Goal: Obtain resource: Obtain resource

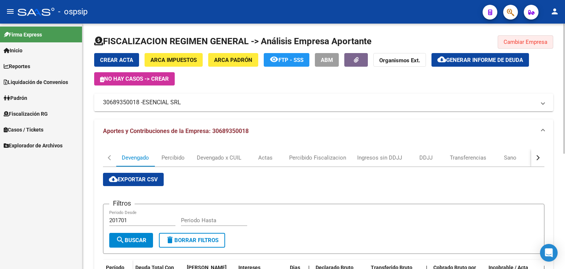
click at [525, 43] on span "Cambiar Empresa" at bounding box center [526, 42] width 44 height 7
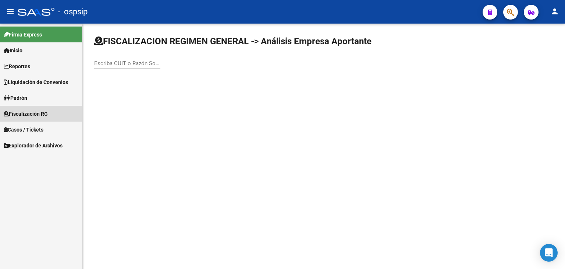
click at [19, 111] on span "Fiscalización RG" at bounding box center [26, 114] width 44 height 8
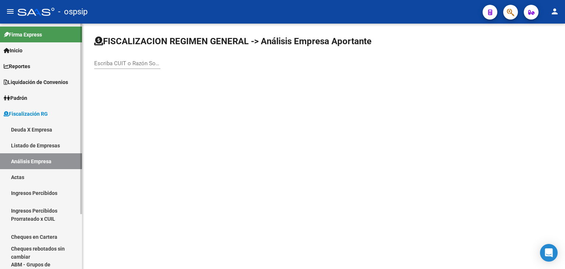
click at [24, 94] on span "Padrón" at bounding box center [16, 98] width 24 height 8
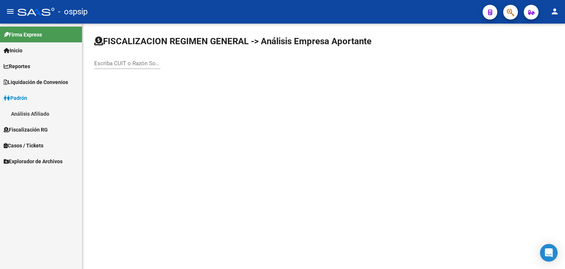
click at [31, 97] on link "Padrón" at bounding box center [41, 98] width 82 height 16
click at [43, 113] on span "Fiscalización RG" at bounding box center [26, 114] width 44 height 8
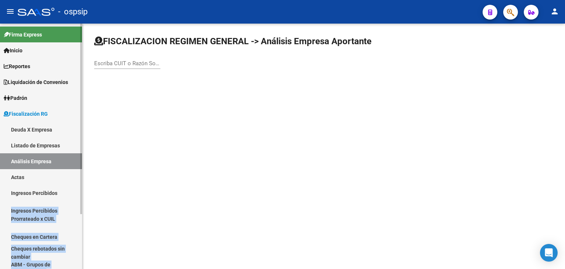
drag, startPoint x: 82, startPoint y: 198, endPoint x: 80, endPoint y: 234, distance: 36.5
click at [80, 234] on mat-sidenav "Firma Express Inicio Calendario SSS Instructivos Contacto OS Reportes Ingresos …" at bounding box center [41, 146] width 82 height 245
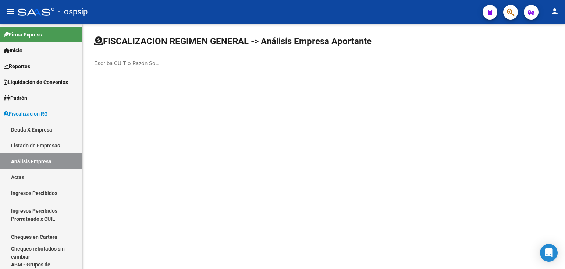
click at [169, 187] on mat-sidenav-content "FISCALIZACION REGIMEN GENERAL -> Análisis Empresa Aportante Escriba CUIT o Razó…" at bounding box center [323, 146] width 483 height 245
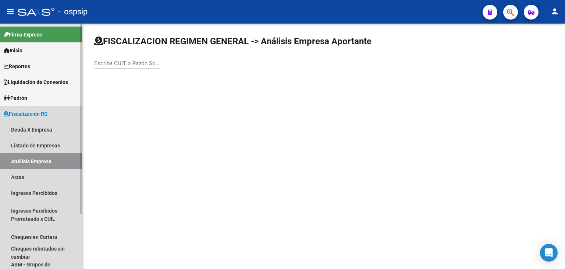
click at [22, 112] on span "Fiscalización RG" at bounding box center [26, 114] width 44 height 8
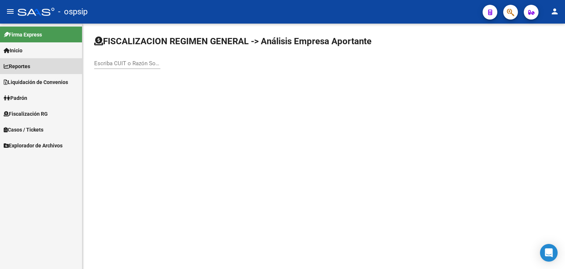
click at [27, 69] on span "Reportes" at bounding box center [17, 66] width 27 height 8
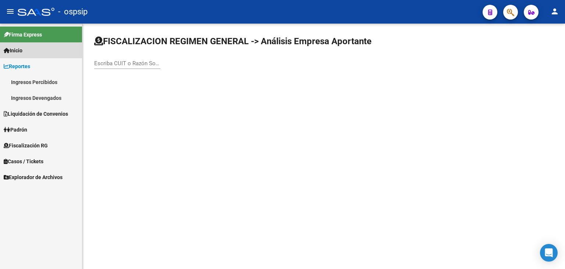
click at [17, 54] on span "Inicio" at bounding box center [13, 50] width 19 height 8
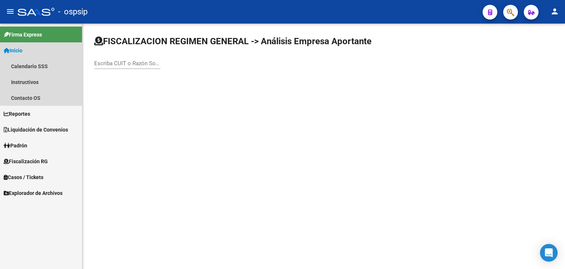
click at [17, 54] on span "Inicio" at bounding box center [13, 50] width 19 height 8
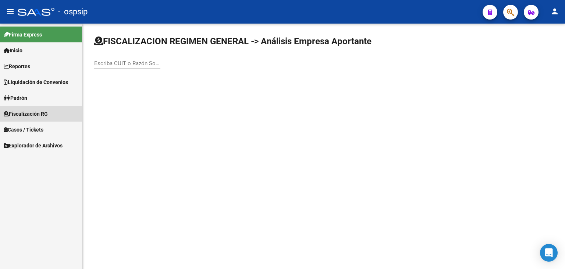
click at [29, 117] on span "Fiscalización RG" at bounding box center [26, 114] width 44 height 8
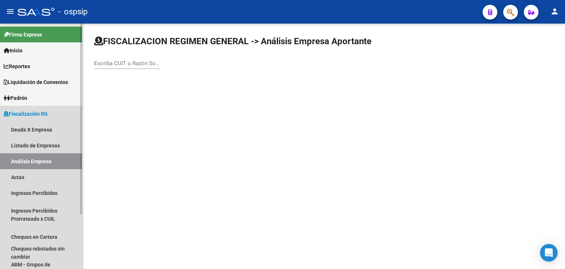
click at [31, 162] on link "Análisis Empresa" at bounding box center [41, 161] width 82 height 16
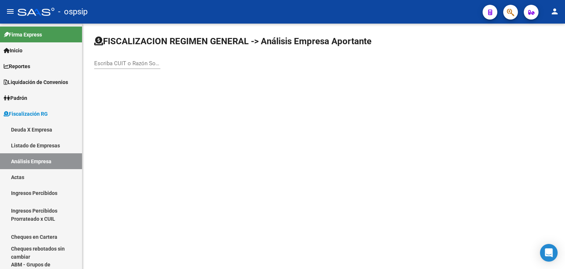
click at [105, 68] on div "Escriba CUIT o Razón Social para buscar" at bounding box center [127, 61] width 66 height 16
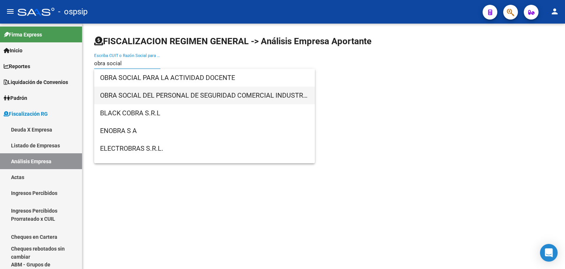
type input "obra social"
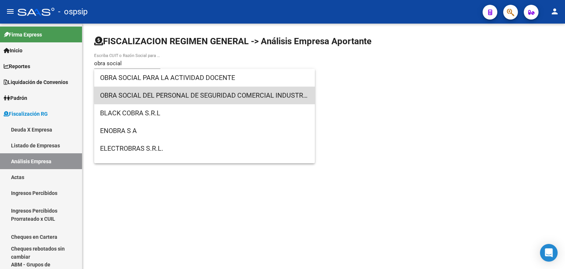
click at [226, 92] on span "OBRA SOCIAL DEL PERSONAL DE SEGURIDAD COMERCIAL INDUSTRIAL E INVESTIGACIONES PR…" at bounding box center [204, 96] width 209 height 18
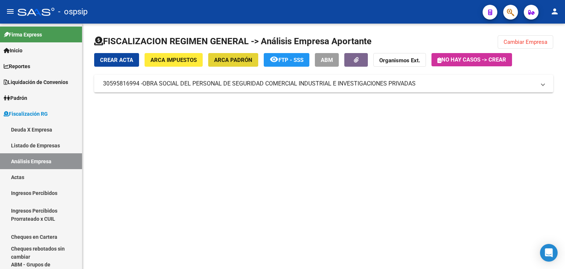
click at [234, 59] on span "ARCA Padrón" at bounding box center [233, 60] width 38 height 7
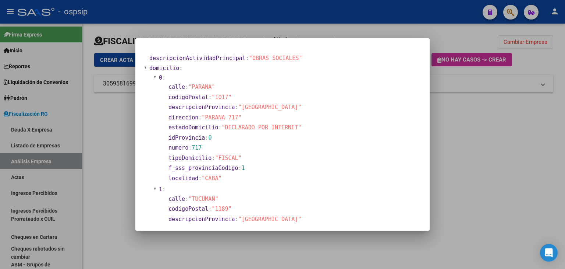
click at [483, 171] on div at bounding box center [282, 134] width 565 height 269
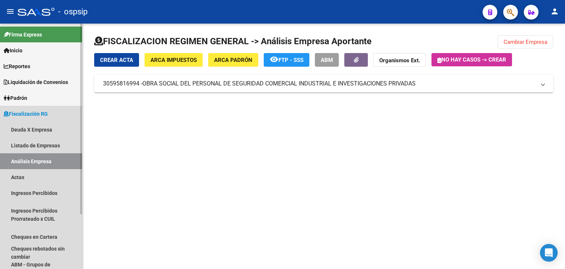
click at [44, 161] on link "Análisis Empresa" at bounding box center [41, 161] width 82 height 16
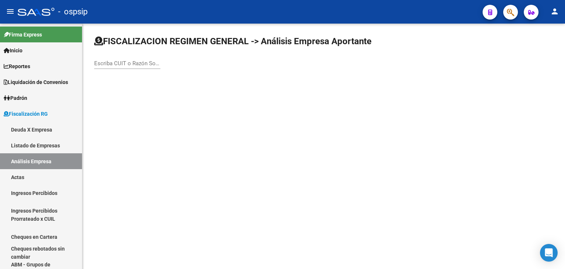
click at [126, 61] on input "Escriba CUIT o Razón Social para buscar" at bounding box center [127, 63] width 66 height 7
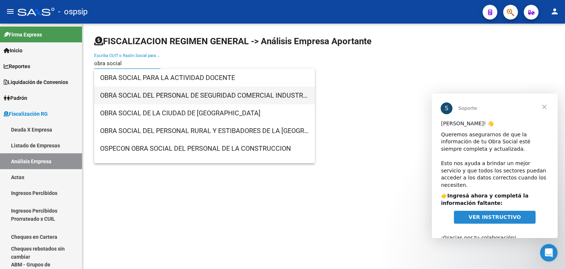
type input "obra social"
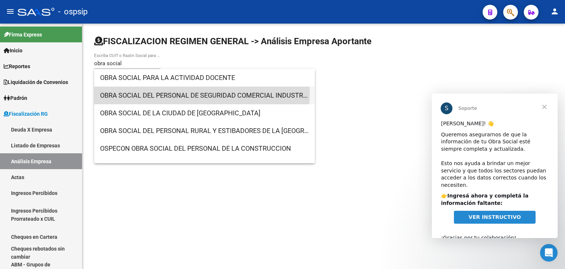
click at [175, 93] on span "OBRA SOCIAL DEL PERSONAL DE SEGURIDAD COMERCIAL INDUSTRIAL E INVESTIGACIONES PR…" at bounding box center [204, 96] width 209 height 18
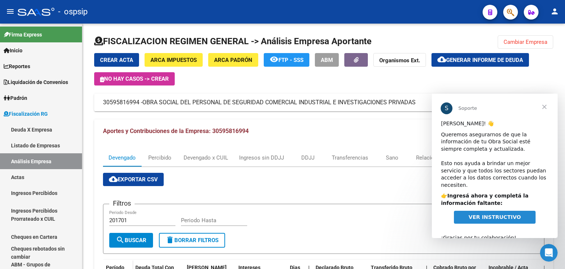
click at [548, 107] on span "Cerrar" at bounding box center [545, 106] width 27 height 27
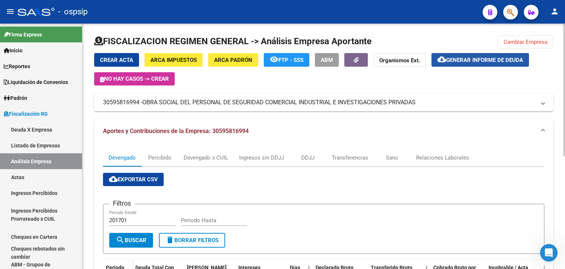
click at [477, 55] on button "cloud_download Generar informe de deuda" at bounding box center [481, 60] width 98 height 14
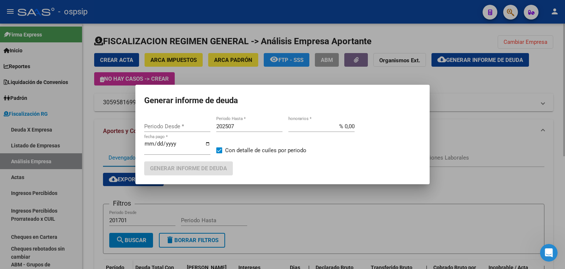
type input "201701"
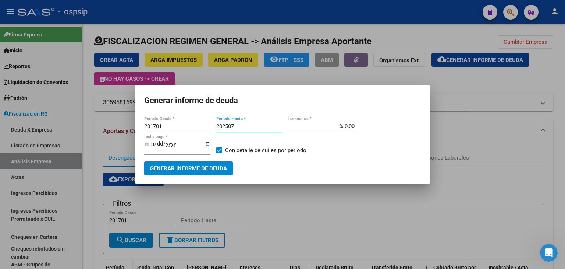
click at [244, 127] on input "202507" at bounding box center [249, 126] width 66 height 7
type input "202509"
click at [185, 170] on span "Generar informe de deuda" at bounding box center [188, 168] width 77 height 7
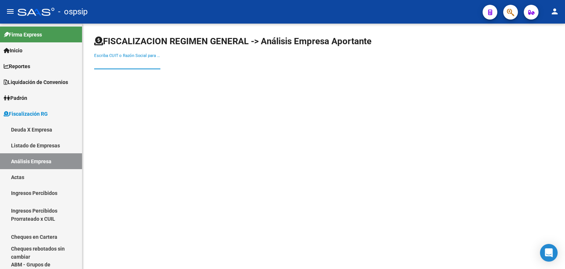
click at [106, 66] on input "Escriba CUIT o Razón Social para buscar" at bounding box center [127, 63] width 66 height 7
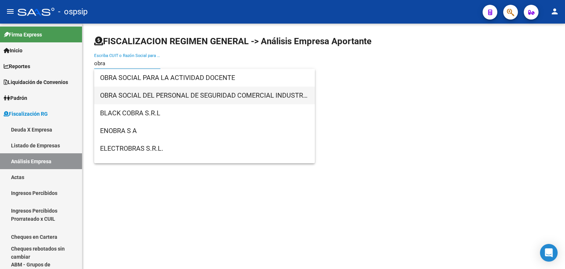
type input "obra"
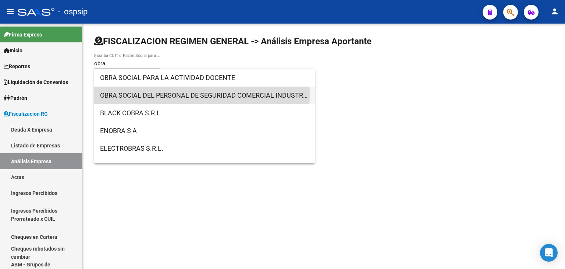
click at [175, 95] on span "OBRA SOCIAL DEL PERSONAL DE SEGURIDAD COMERCIAL INDUSTRIAL E INVESTIGACIONES PR…" at bounding box center [204, 96] width 209 height 18
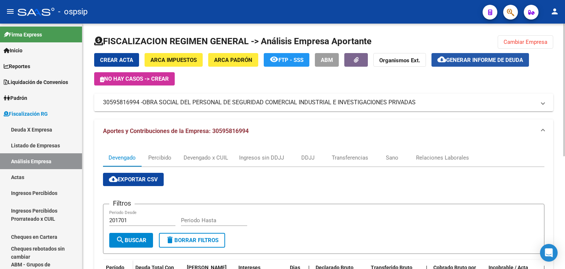
click at [493, 61] on span "Generar informe de deuda" at bounding box center [485, 60] width 77 height 7
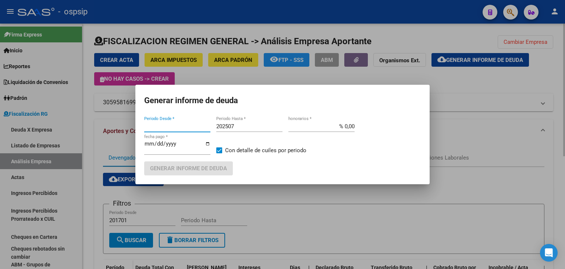
type input "201701"
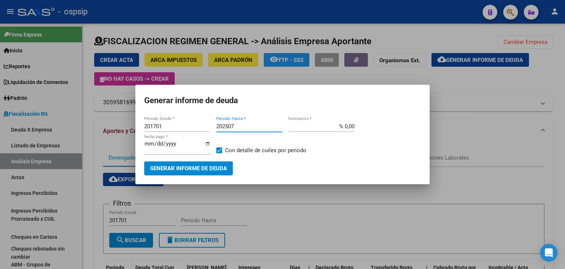
click at [243, 123] on input "202507" at bounding box center [249, 126] width 66 height 7
type input "202509"
click at [214, 169] on span "Generar informe de deuda" at bounding box center [188, 168] width 77 height 7
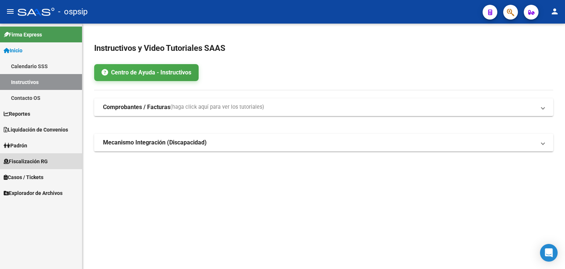
click at [29, 160] on span "Fiscalización RG" at bounding box center [26, 161] width 44 height 8
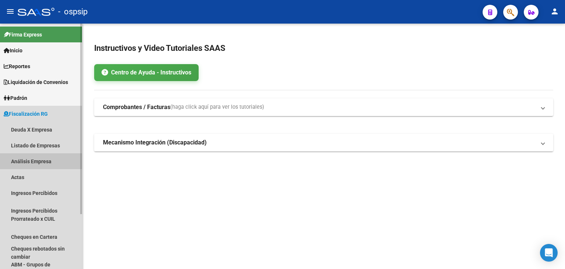
click at [32, 160] on link "Análisis Empresa" at bounding box center [41, 161] width 82 height 16
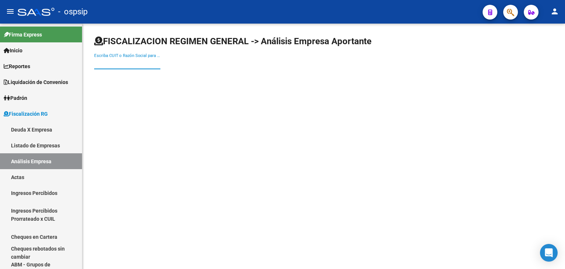
click at [110, 61] on input "Escriba CUIT o Razón Social para buscar" at bounding box center [127, 63] width 66 height 7
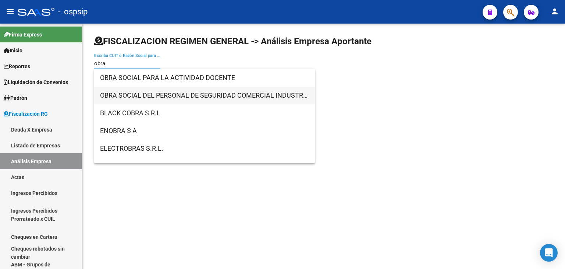
type input "obra"
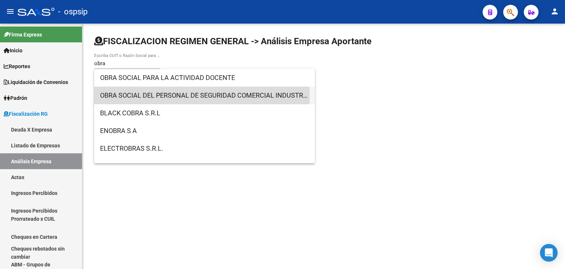
click at [142, 97] on span "OBRA SOCIAL DEL PERSONAL DE SEGURIDAD COMERCIAL INDUSTRIAL E INVESTIGACIONES PR…" at bounding box center [204, 96] width 209 height 18
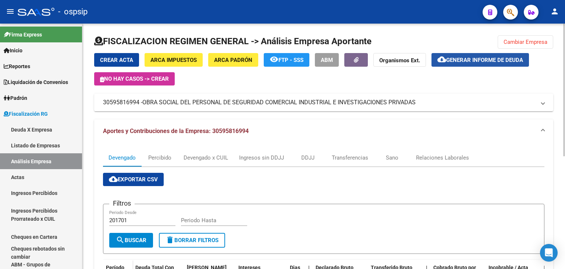
click at [469, 63] on span "Generar informe de deuda" at bounding box center [485, 60] width 77 height 7
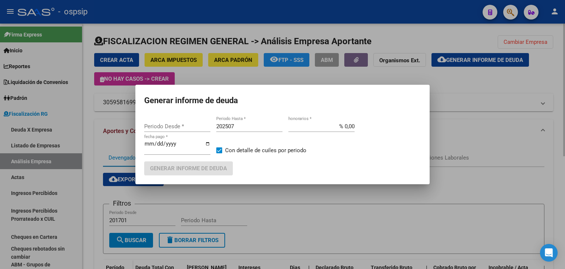
type input "201701"
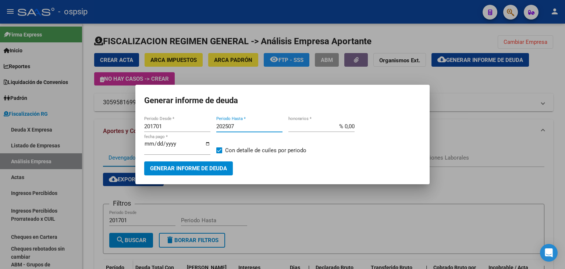
click at [248, 123] on input "202507" at bounding box center [249, 126] width 66 height 7
type input "202509"
click at [208, 168] on span "Generar informe de deuda" at bounding box center [188, 168] width 77 height 7
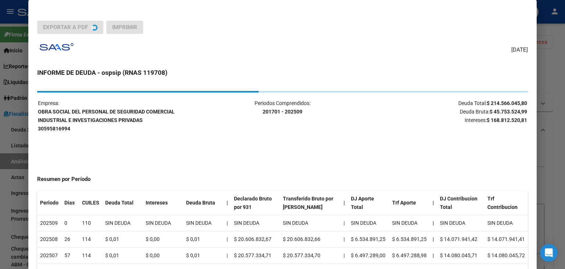
click at [553, 63] on div at bounding box center [282, 134] width 565 height 269
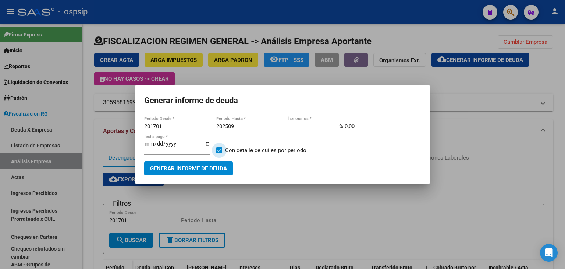
click at [218, 149] on span at bounding box center [219, 150] width 6 height 6
click at [219, 153] on input "Con detalle de cuiles por periodo" at bounding box center [219, 153] width 0 height 0
checkbox input "false"
click at [343, 218] on div at bounding box center [282, 134] width 565 height 269
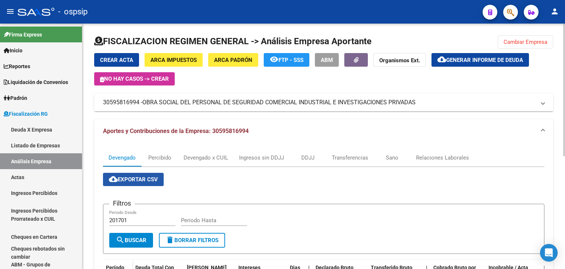
click at [147, 178] on span "cloud_download Exportar CSV" at bounding box center [133, 179] width 49 height 7
click at [469, 62] on span "Generar informe de deuda" at bounding box center [485, 60] width 77 height 7
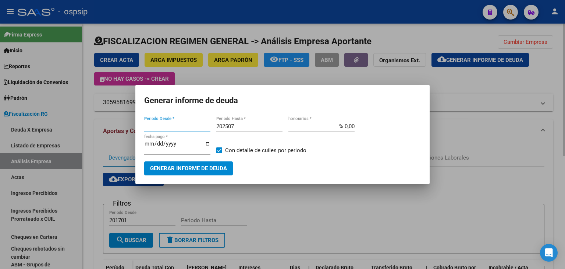
type input "201701"
click at [256, 124] on input "202507" at bounding box center [249, 126] width 66 height 7
type input "202509"
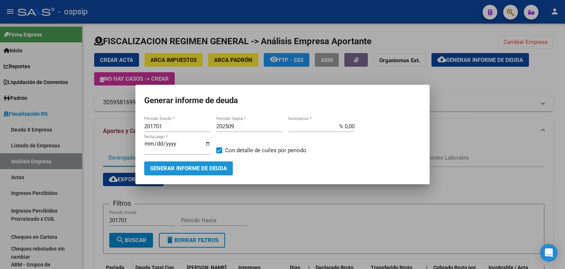
click at [209, 170] on span "Generar informe de deuda" at bounding box center [188, 168] width 77 height 7
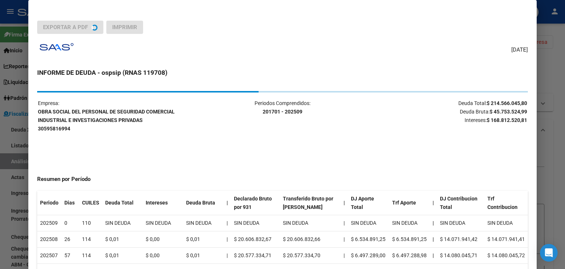
click at [549, 119] on div at bounding box center [282, 134] width 565 height 269
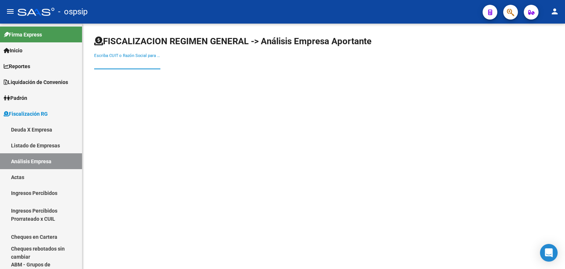
click at [113, 64] on input "Escriba CUIT o Razón Social para buscar" at bounding box center [127, 63] width 66 height 7
type input "fpi"
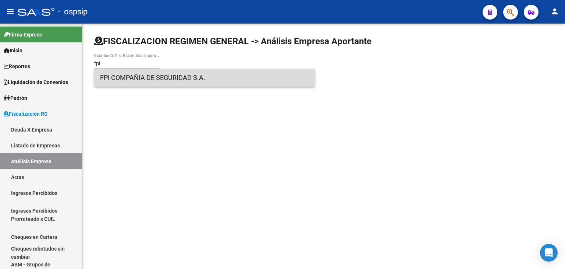
click at [171, 80] on span "FPI COMPAÑIA DE SEGURIDAD S.A." at bounding box center [204, 78] width 209 height 18
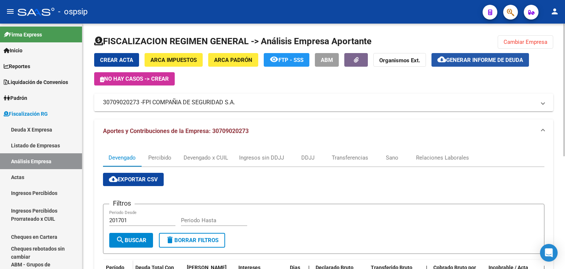
click at [473, 56] on button "cloud_download Generar informe de deuda" at bounding box center [481, 60] width 98 height 14
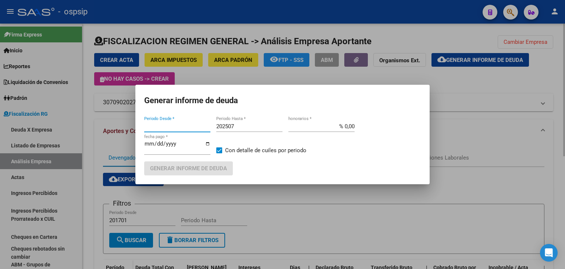
type input "201701"
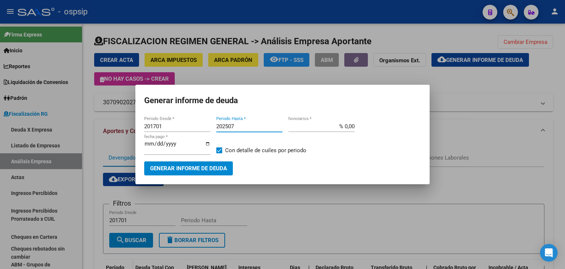
click at [241, 127] on input "202507" at bounding box center [249, 126] width 66 height 7
type input "202509"
click at [195, 172] on button "Generar informe de deuda" at bounding box center [188, 168] width 89 height 14
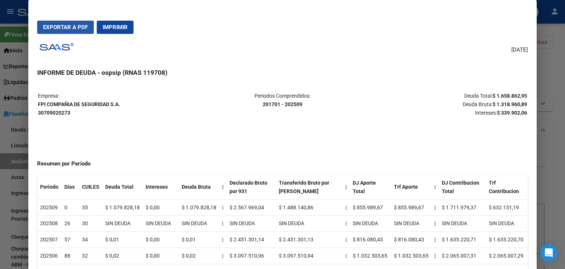
click at [60, 27] on span "Exportar a PDF" at bounding box center [65, 27] width 45 height 7
click at [554, 72] on div at bounding box center [282, 134] width 565 height 269
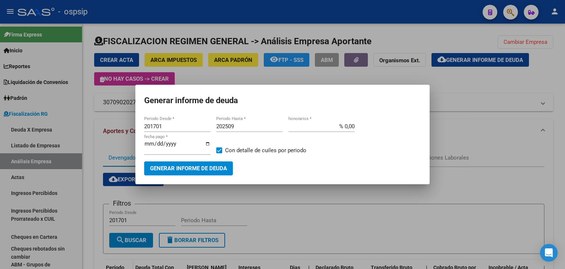
click at [396, 179] on mat-dialog-container "Generar informe de deuda 201701 Periodo Desde * 202509 Periodo Hasta * % 0,00 h…" at bounding box center [282, 134] width 294 height 99
click at [390, 192] on div at bounding box center [282, 134] width 565 height 269
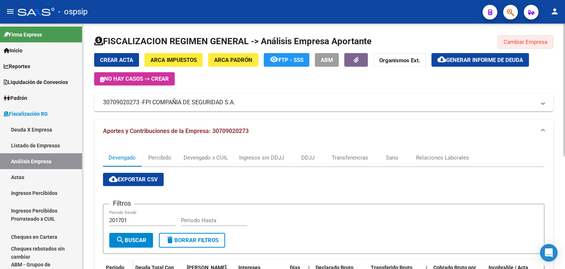
click at [518, 40] on span "Cambiar Empresa" at bounding box center [526, 42] width 44 height 7
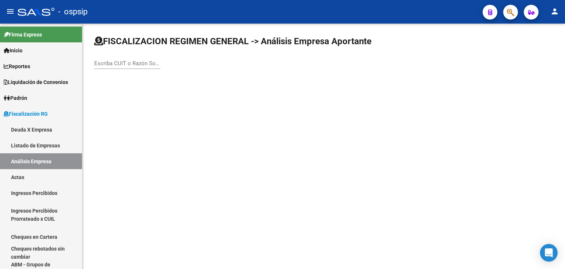
click at [134, 60] on input "Escriba CUIT o Razón Social para buscar" at bounding box center [127, 63] width 66 height 7
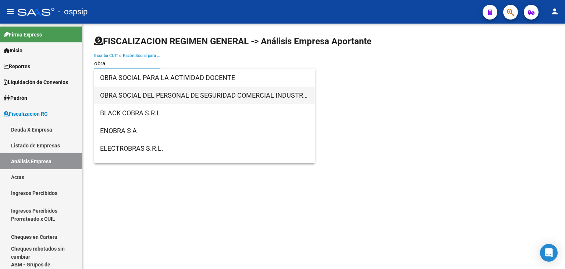
type input "obra"
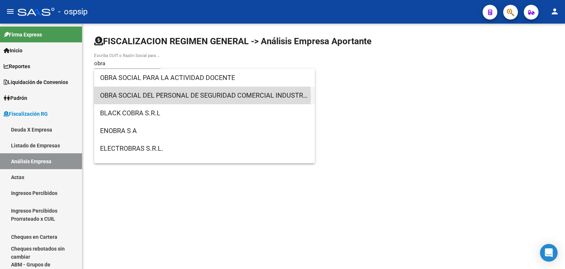
click at [202, 97] on span "OBRA SOCIAL DEL PERSONAL DE SEGURIDAD COMERCIAL INDUSTRIAL E INVESTIGACIONES PR…" at bounding box center [204, 96] width 209 height 18
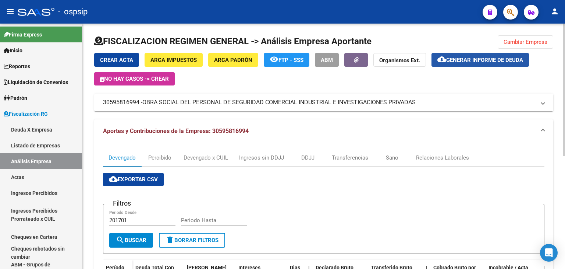
click at [480, 61] on span "Generar informe de deuda" at bounding box center [485, 60] width 77 height 7
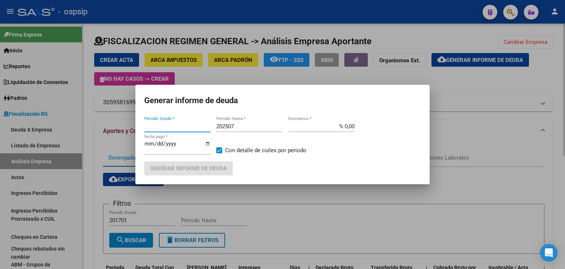
type input "201701"
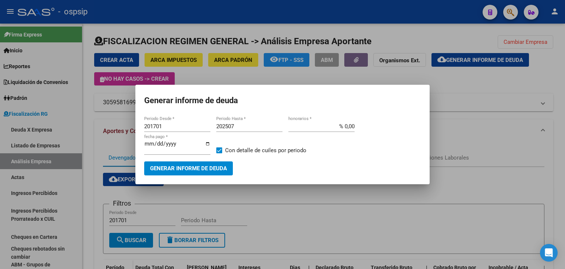
click at [267, 130] on div "202507 Periodo Hasta *" at bounding box center [249, 126] width 66 height 11
type input "202509"
click at [181, 168] on span "Generar informe de deuda" at bounding box center [188, 168] width 77 height 7
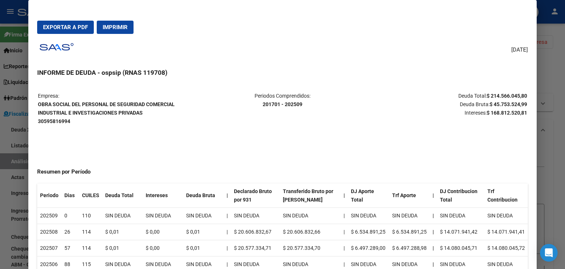
click at [66, 30] on span "Exportar a PDF" at bounding box center [65, 27] width 45 height 7
click at [550, 65] on div at bounding box center [282, 134] width 565 height 269
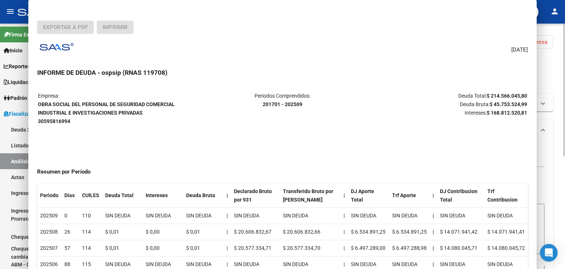
click at [499, 57] on span "Generar informe de deuda" at bounding box center [485, 60] width 77 height 7
click at [479, 60] on span "Generar informe de deuda" at bounding box center [485, 60] width 77 height 7
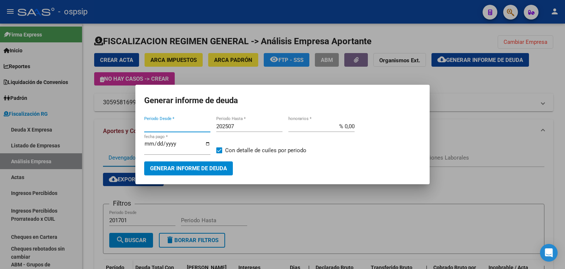
type input "201701"
click at [218, 149] on span at bounding box center [219, 150] width 6 height 6
click at [219, 153] on input "Con detalle de cuiles por periodo" at bounding box center [219, 153] width 0 height 0
checkbox input "false"
click at [241, 125] on input "202507" at bounding box center [249, 126] width 66 height 7
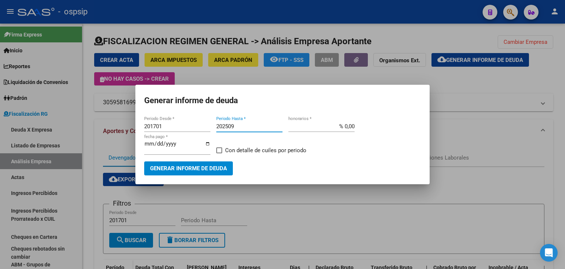
type input "202509"
click at [177, 164] on button "Generar informe de deuda" at bounding box center [188, 168] width 89 height 14
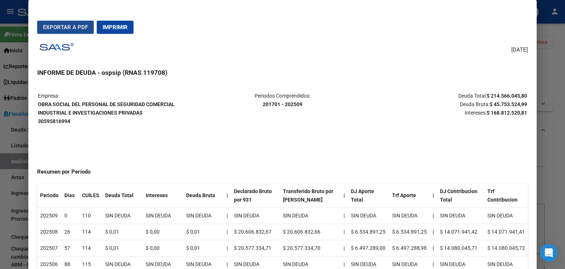
click at [63, 27] on span "Exportar a PDF" at bounding box center [65, 27] width 45 height 7
